Goal: Navigation & Orientation: Find specific page/section

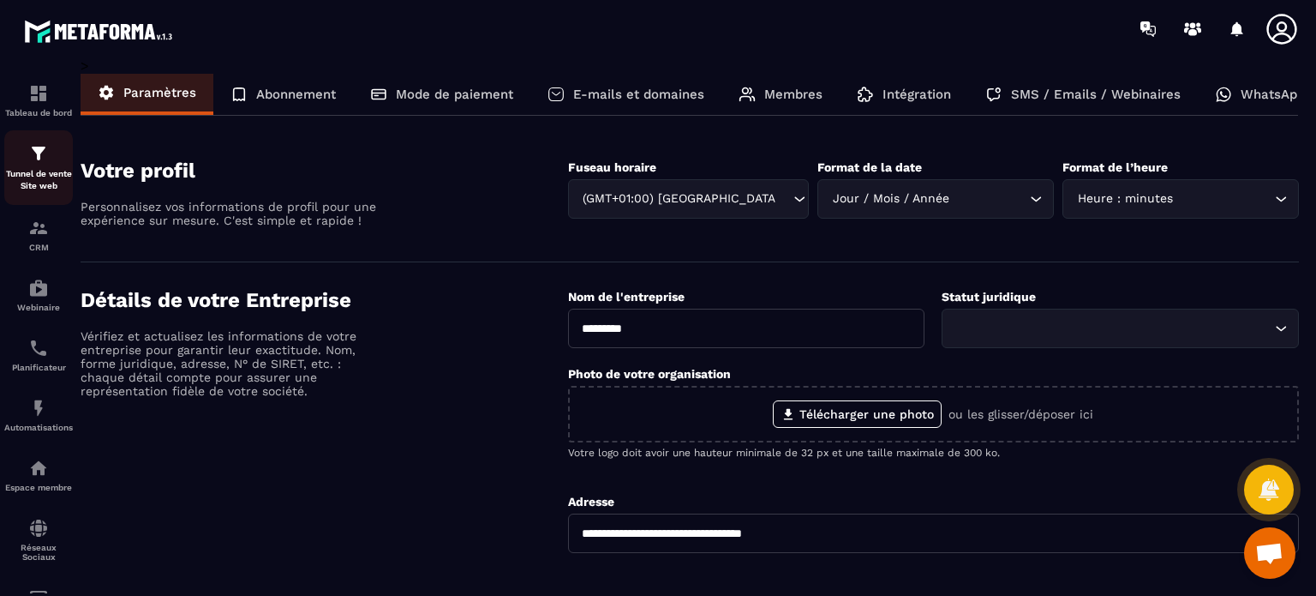
click at [30, 164] on img at bounding box center [38, 153] width 21 height 21
click at [32, 164] on img at bounding box center [38, 153] width 21 height 21
click at [29, 355] on img at bounding box center [38, 348] width 21 height 21
click at [33, 422] on div "Automatisations" at bounding box center [38, 415] width 69 height 34
click at [663, 92] on p "E-mails et domaines" at bounding box center [638, 94] width 131 height 15
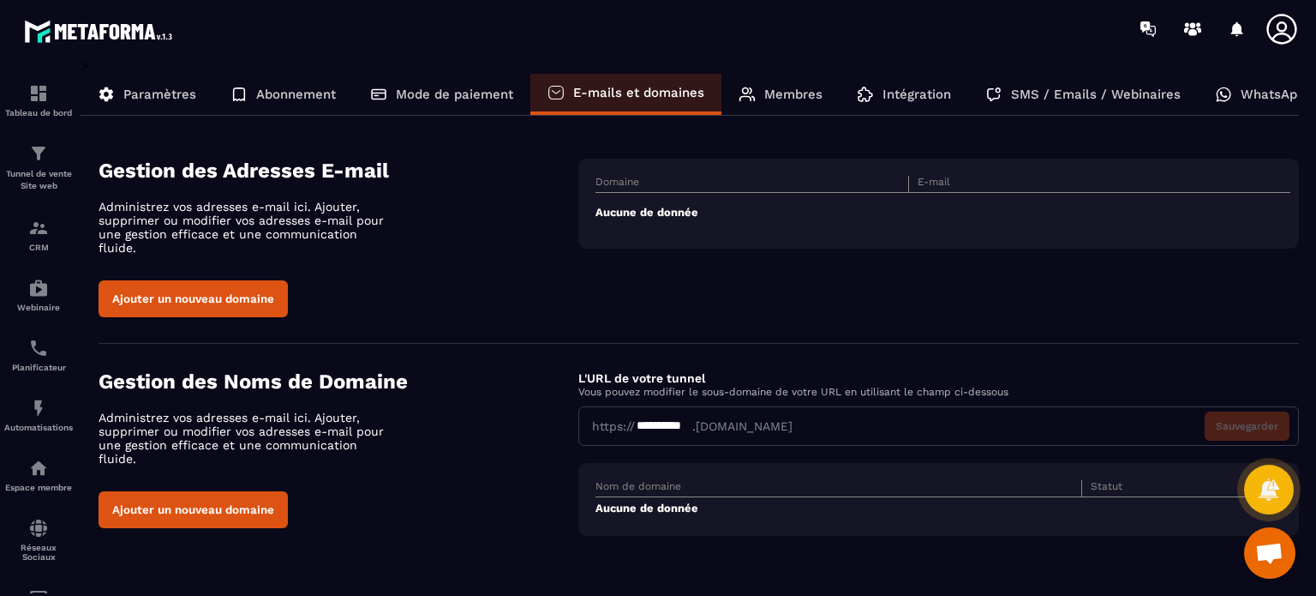
click at [503, 104] on div "Mode de paiement" at bounding box center [441, 94] width 177 height 41
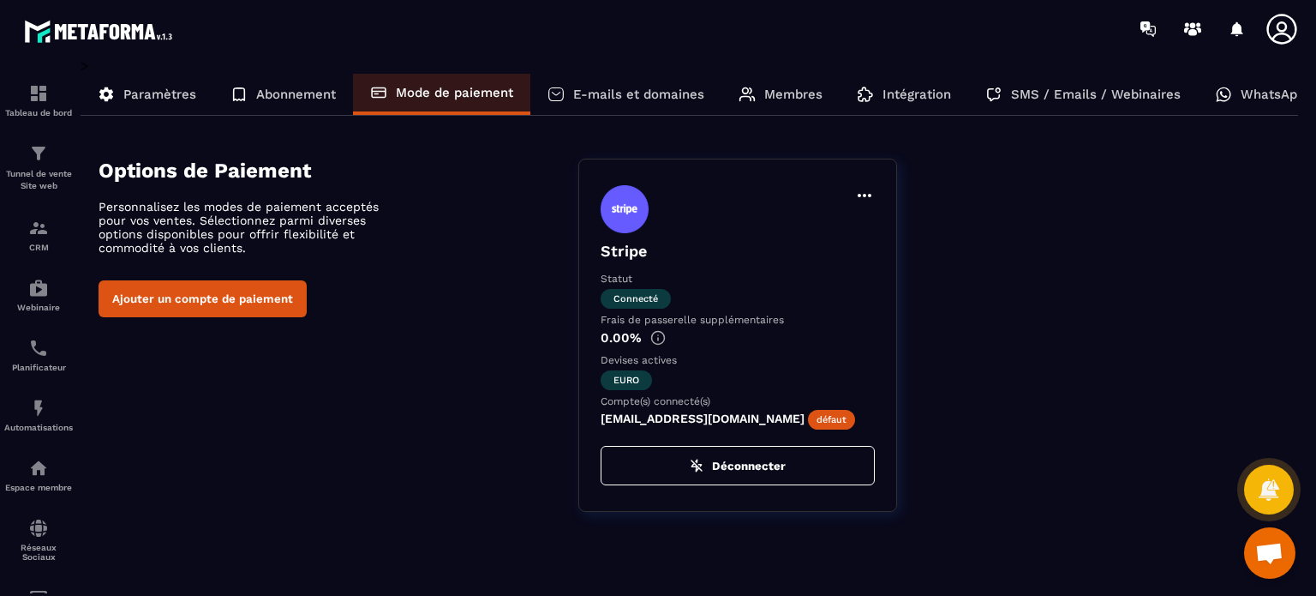
click at [922, 100] on p "Intégration" at bounding box center [917, 94] width 69 height 15
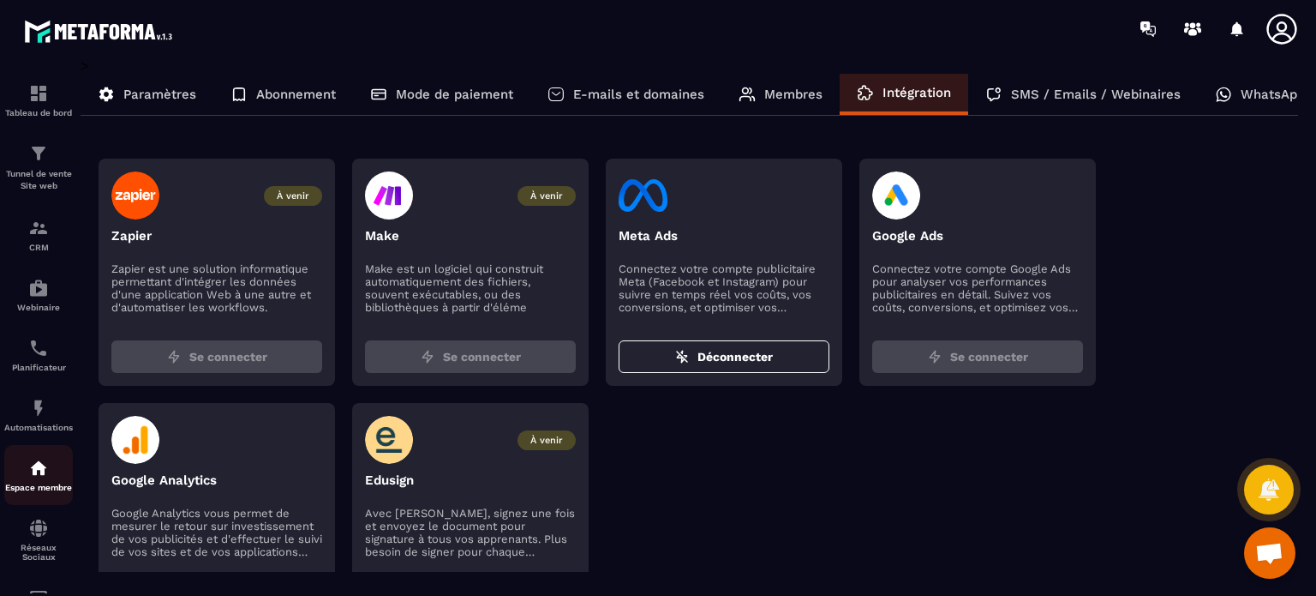
click at [24, 479] on div "Espace membre" at bounding box center [38, 475] width 69 height 34
click at [41, 452] on link "Espace membre" at bounding box center [38, 475] width 69 height 60
click at [1275, 32] on icon at bounding box center [1282, 29] width 34 height 34
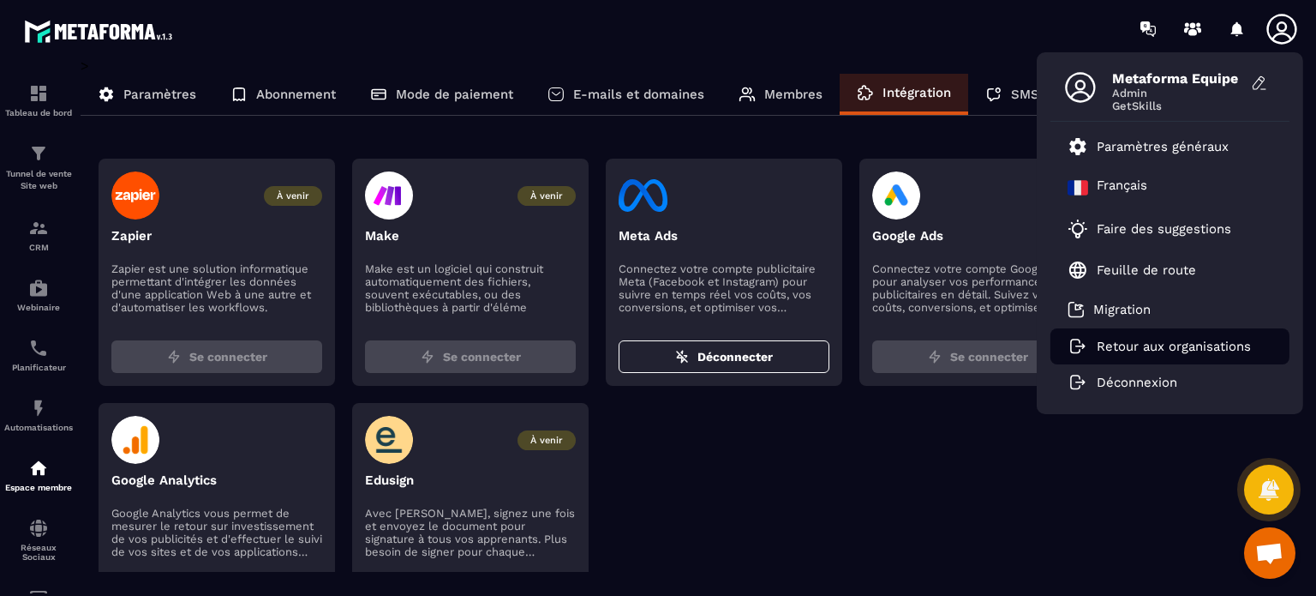
click at [1130, 339] on p "Retour aux organisations" at bounding box center [1174, 346] width 154 height 15
click at [1125, 351] on p "Retour aux organisations" at bounding box center [1174, 346] width 154 height 15
